Goal: Find specific page/section: Find specific page/section

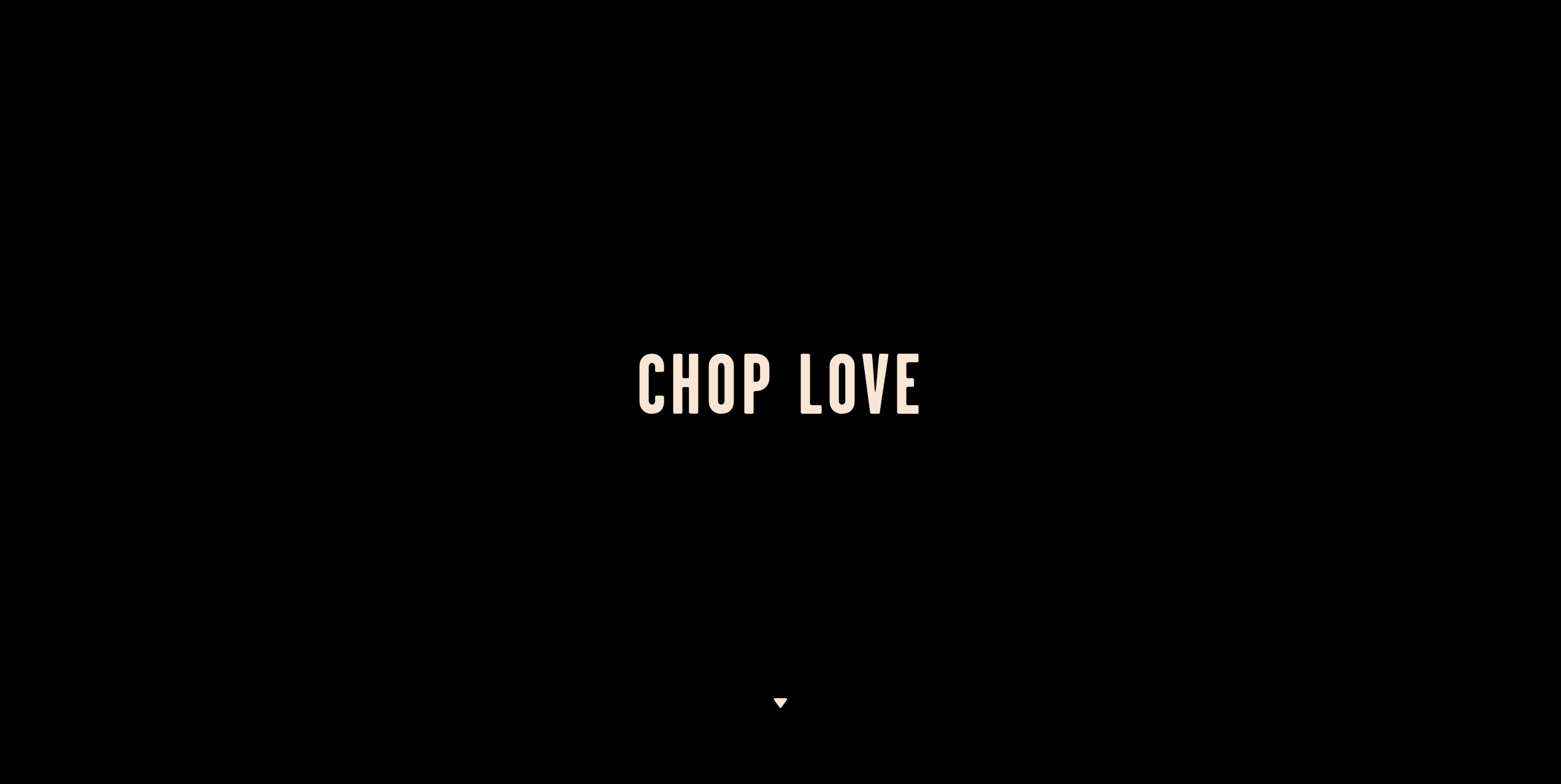
drag, startPoint x: 793, startPoint y: 693, endPoint x: 786, endPoint y: 698, distance: 8.6
click at [793, 694] on div at bounding box center [780, 392] width 1561 height 784
click at [782, 701] on img at bounding box center [780, 703] width 16 height 10
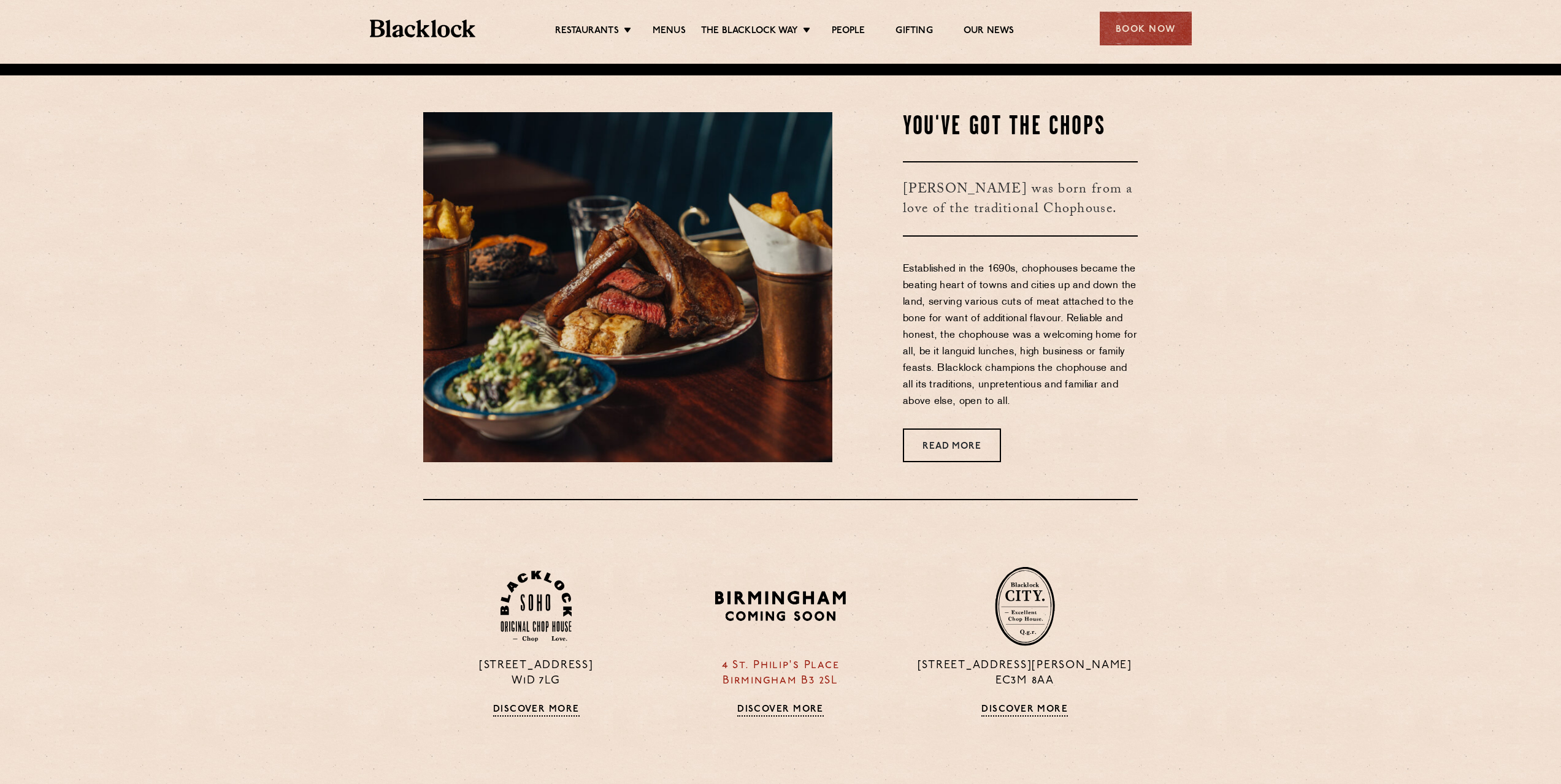
scroll to position [721, 0]
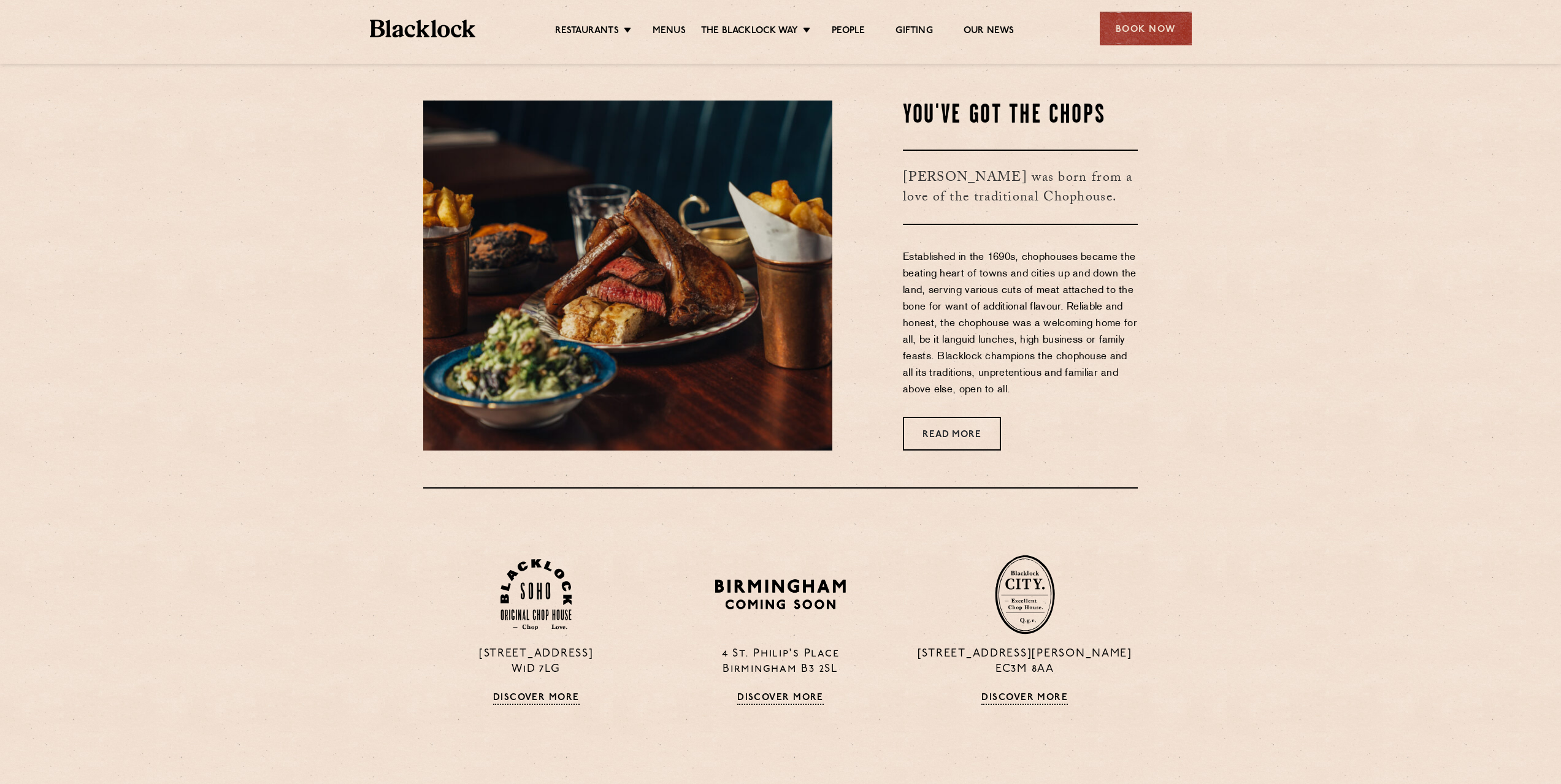
click at [673, 24] on ul "Restaurants Soho City Shoreditch Covent Garden Canary Wharf Manchester Birmingh…" at bounding box center [783, 28] width 617 height 19
click at [672, 28] on link "Menus" at bounding box center [670, 31] width 33 height 14
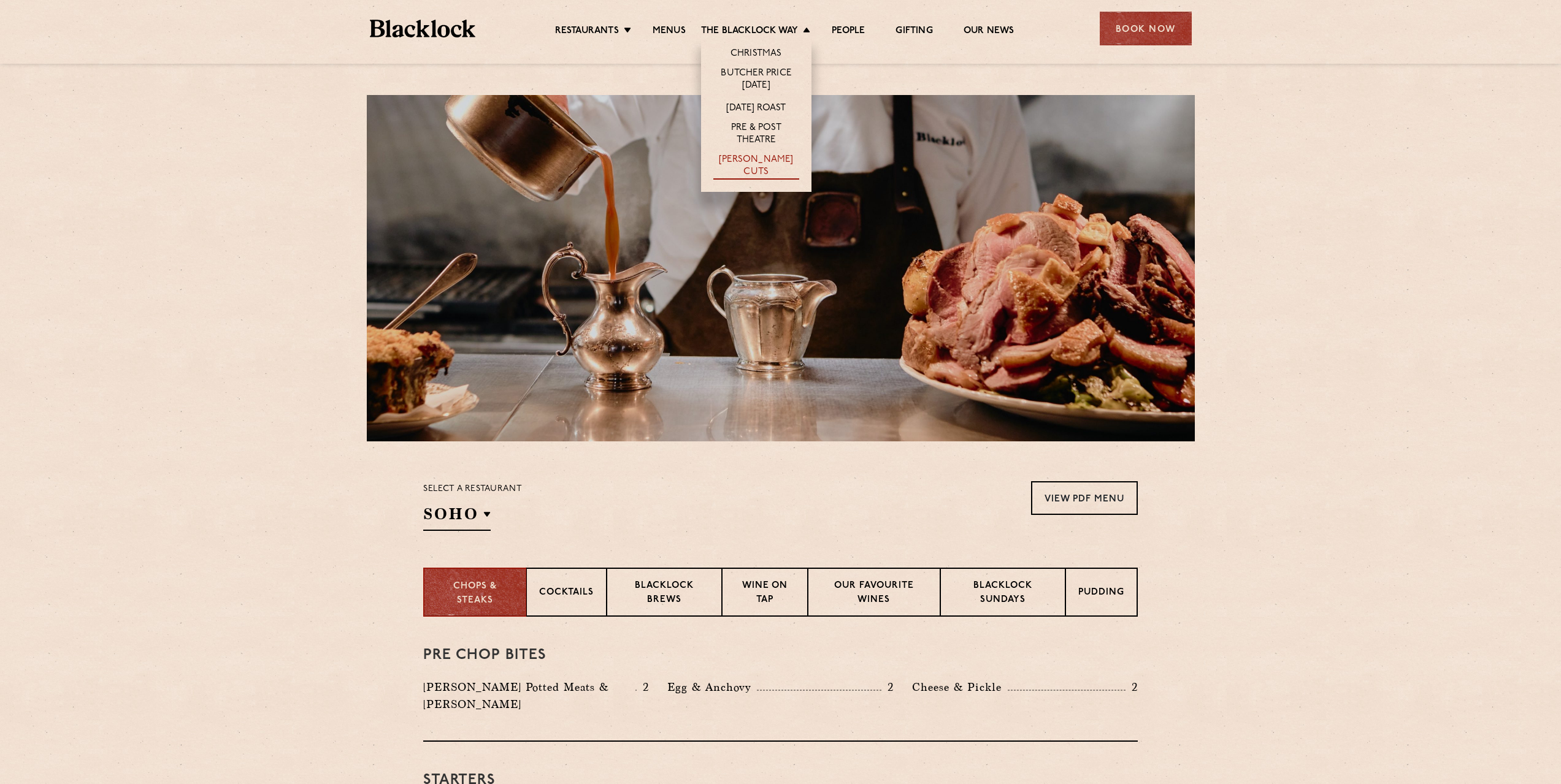
click at [751, 166] on link "[PERSON_NAME] Cuts" at bounding box center [757, 167] width 86 height 26
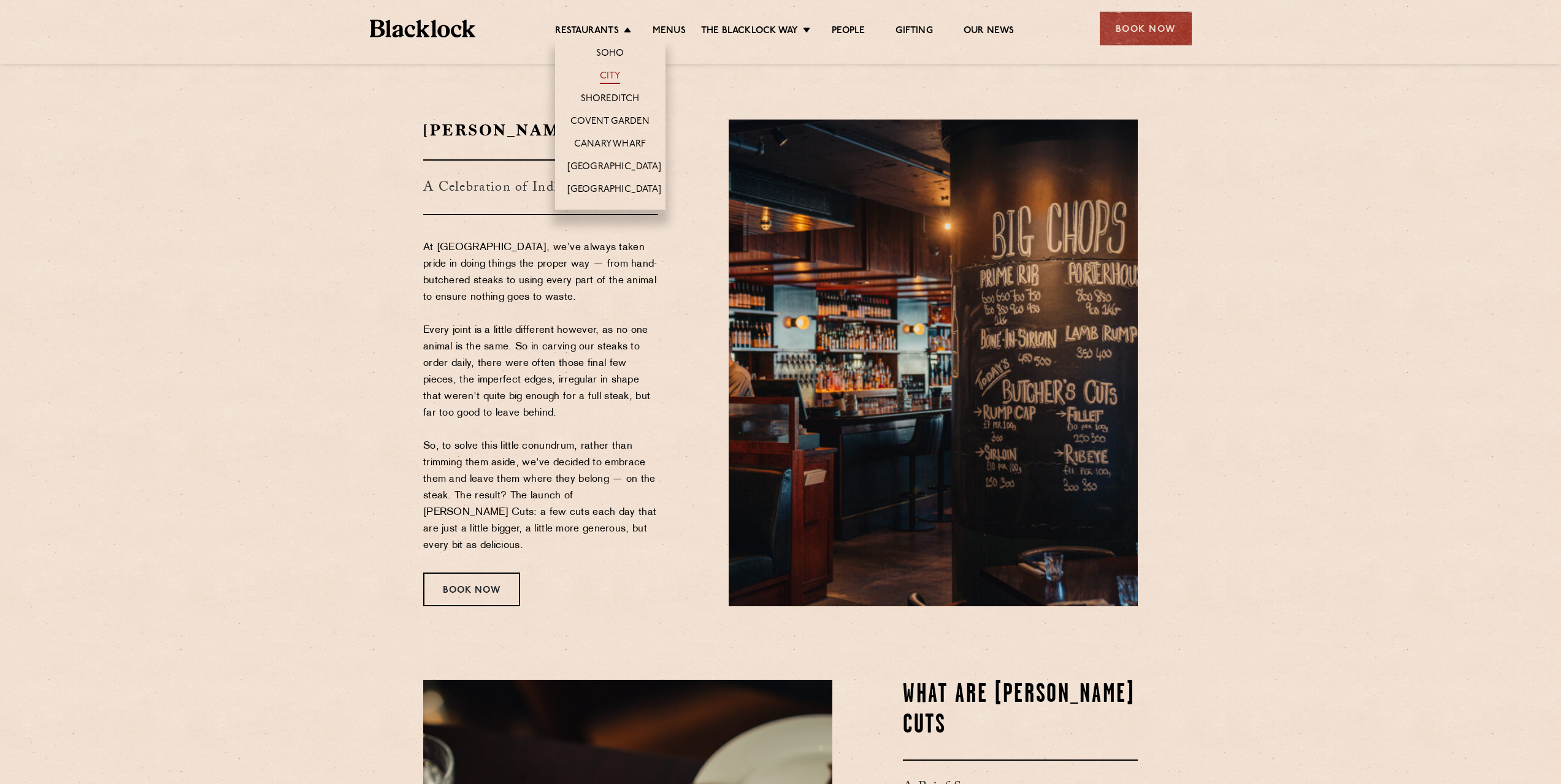
click at [601, 75] on link "City" at bounding box center [610, 77] width 21 height 14
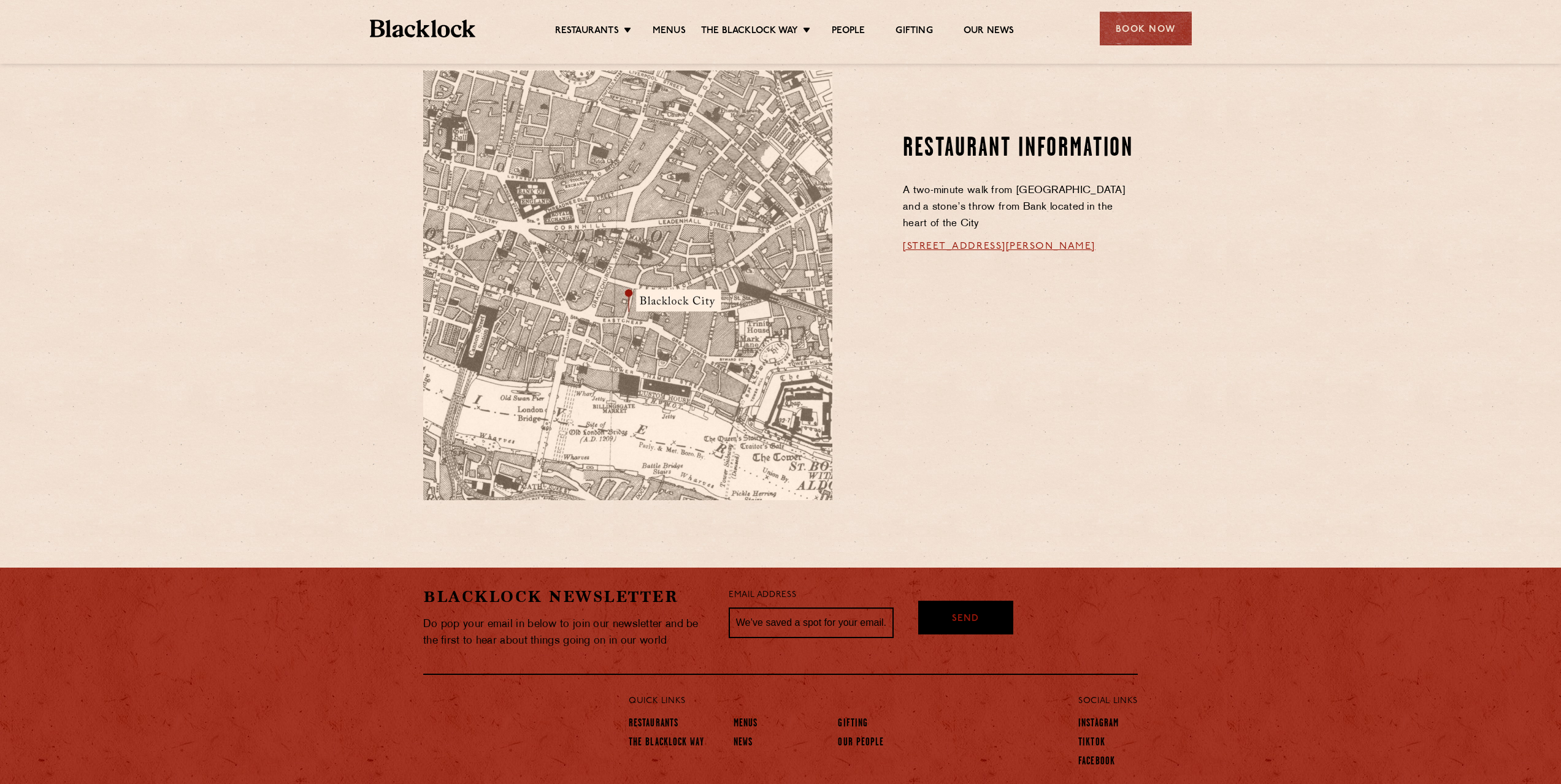
scroll to position [708, 0]
